Goal: Task Accomplishment & Management: Manage account settings

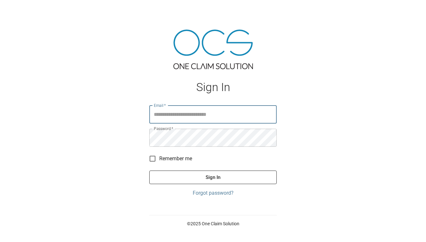
click at [197, 114] on input "Email   *" at bounding box center [213, 115] width 128 height 18
type input "**********"
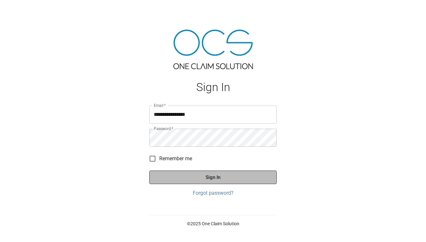
click at [216, 181] on button "Sign In" at bounding box center [213, 178] width 128 height 14
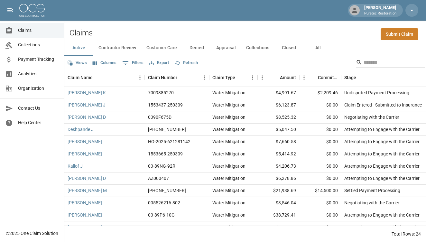
click at [32, 73] on span "Analytics" at bounding box center [38, 74] width 41 height 7
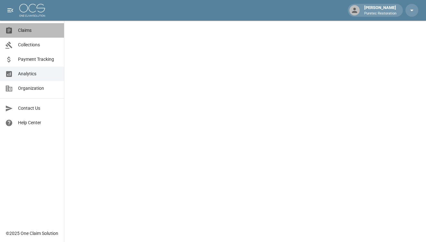
click at [30, 33] on span "Claims" at bounding box center [38, 30] width 41 height 7
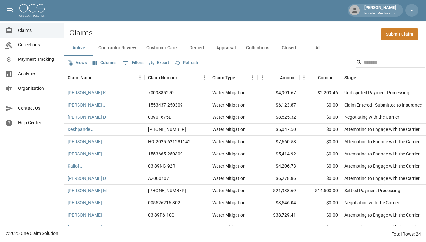
click at [231, 46] on button "Appraisal" at bounding box center [226, 47] width 30 height 15
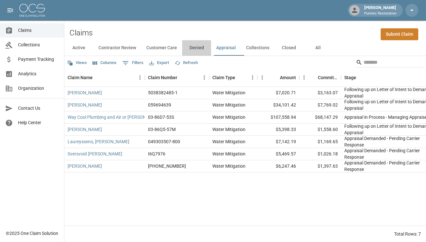
click at [201, 47] on button "Denied" at bounding box center [196, 47] width 29 height 15
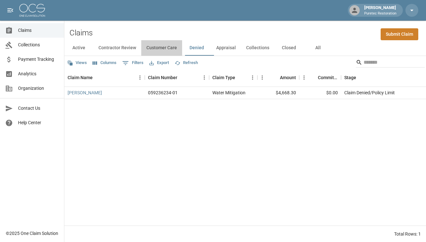
click at [177, 49] on button "Customer Care" at bounding box center [161, 47] width 41 height 15
